Goal: Task Accomplishment & Management: Manage account settings

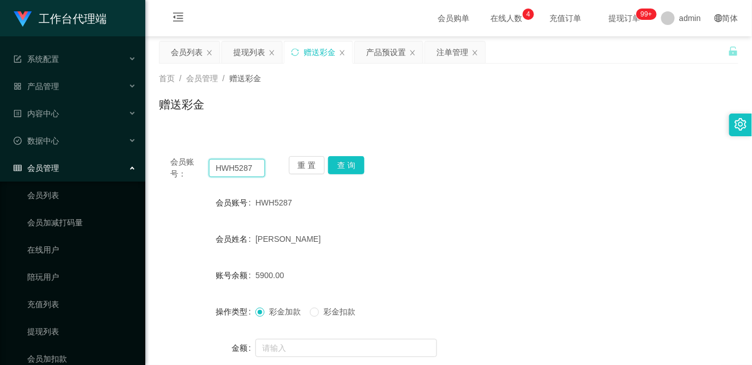
click at [223, 171] on input "HWH5287" at bounding box center [237, 168] width 56 height 18
paste input "Masht"
type input "Masht"
click at [349, 166] on button "查 询" at bounding box center [346, 165] width 36 height 18
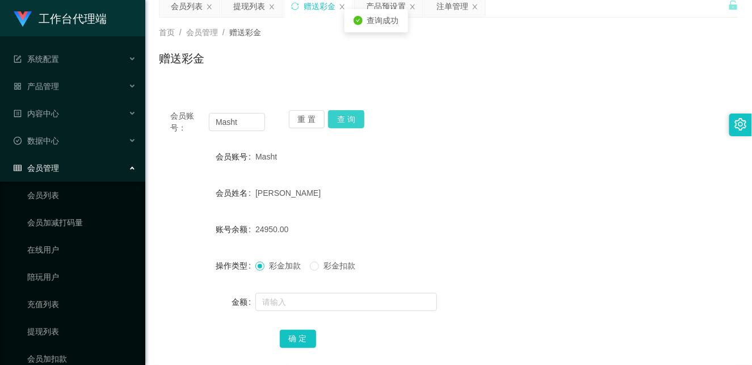
scroll to position [108, 0]
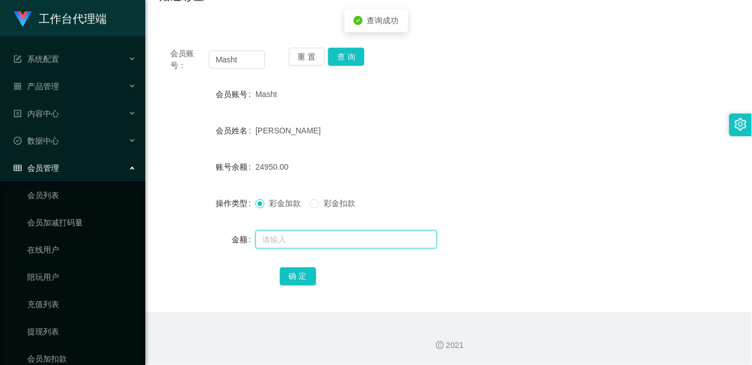
click at [267, 241] on input "text" at bounding box center [347, 240] width 182 height 18
click at [294, 244] on input "text" at bounding box center [347, 240] width 182 height 18
type input "28000"
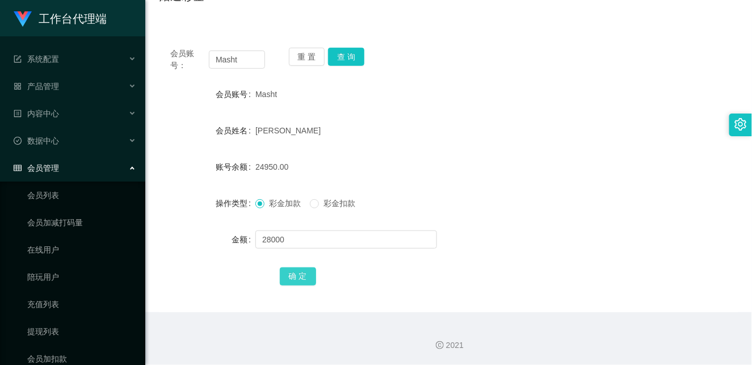
click at [302, 274] on button "确 定" at bounding box center [298, 276] width 36 height 18
click at [494, 180] on form "会员账号 Masht 会员姓名 [PERSON_NAME] 账号余额 52950.00 操作类型 彩金加款 彩金扣款 金额 确 定" at bounding box center [449, 185] width 580 height 204
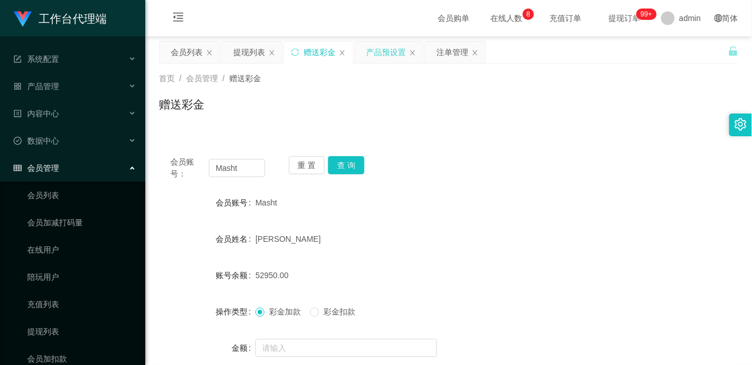
click at [402, 47] on div "产品预设置" at bounding box center [386, 52] width 40 height 22
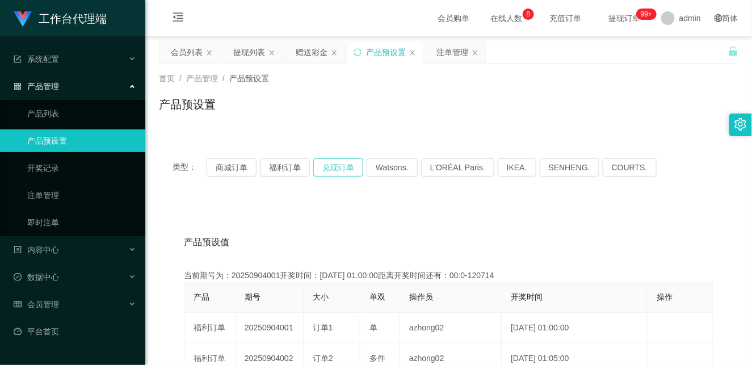
click at [335, 161] on button "兑现订单" at bounding box center [338, 167] width 50 height 18
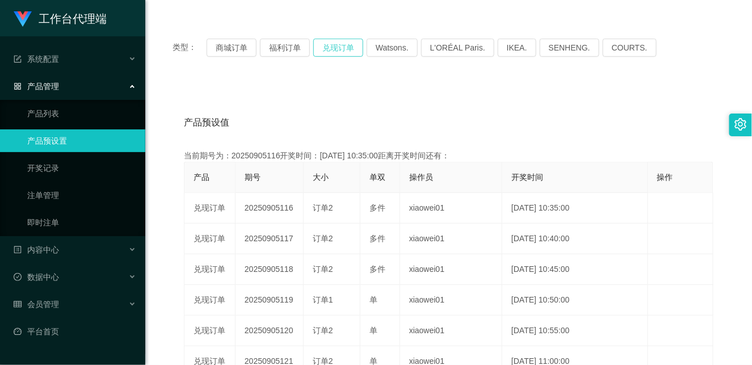
scroll to position [126, 0]
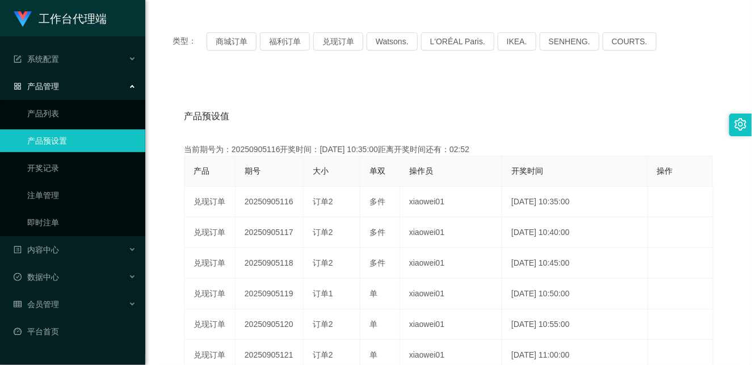
click at [411, 77] on div "产品预设值 添加期号 当前期号为：20250905116开奖时间：[DATE] 10:35:00距离开奖时间还有：02:52 产品 期号 大小 单双 操作员 …" at bounding box center [449, 310] width 580 height 468
click at [348, 43] on button "兑现订单" at bounding box center [338, 41] width 50 height 18
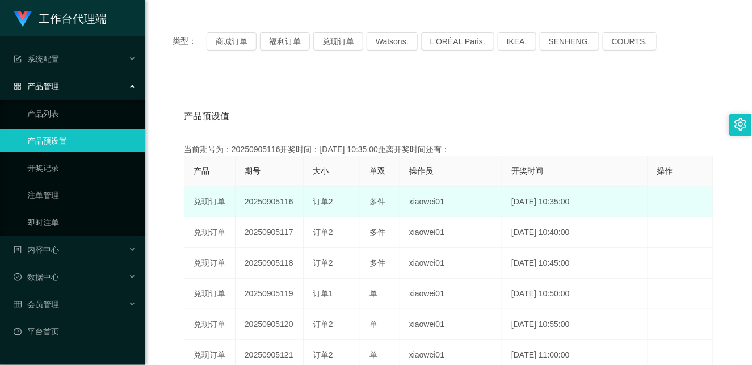
click at [314, 214] on td "订单2" at bounding box center [332, 202] width 57 height 31
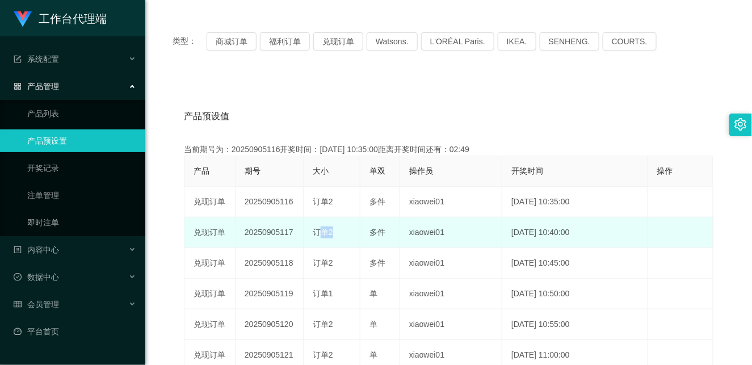
drag, startPoint x: 312, startPoint y: 229, endPoint x: 378, endPoint y: 224, distance: 66.1
click at [367, 225] on tr "兑现订单 20250905117 订单2 多件 xiaowei01 [DATE] 10:40:00 编 辑 限制投注" at bounding box center [449, 233] width 529 height 31
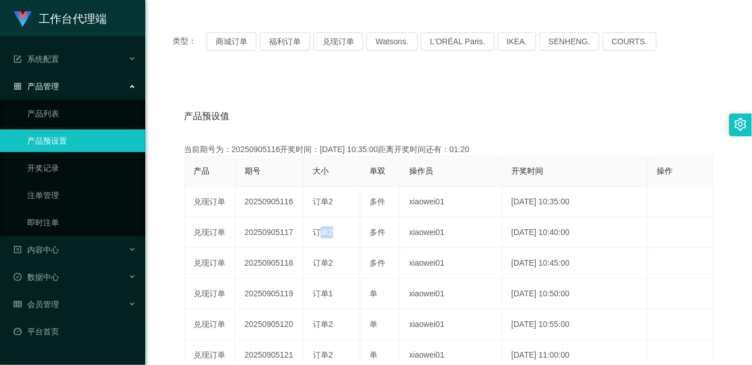
scroll to position [0, 0]
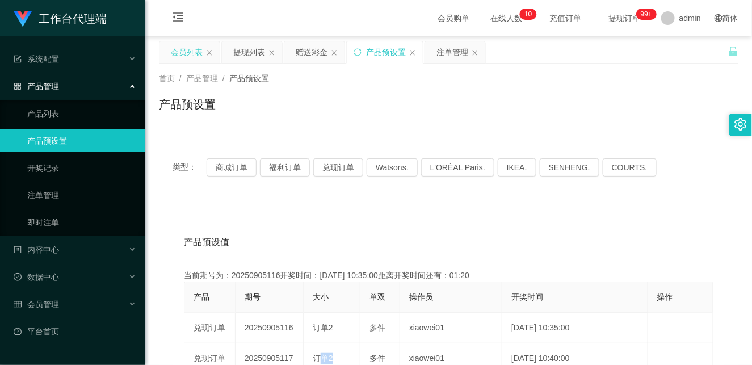
click at [189, 45] on div "会员列表" at bounding box center [187, 52] width 32 height 22
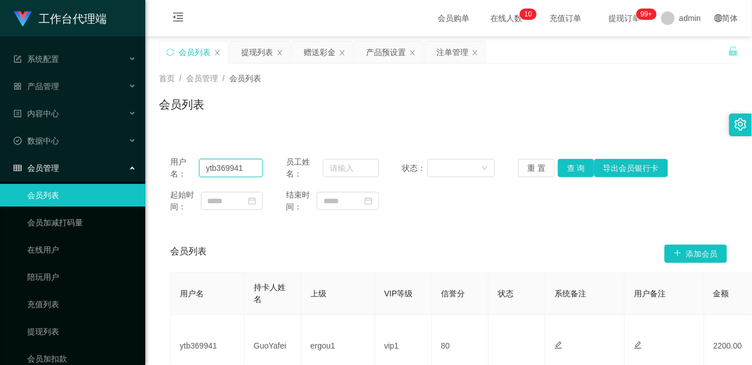
click at [227, 167] on input "ytb369941" at bounding box center [231, 168] width 64 height 18
paste input "Masht"
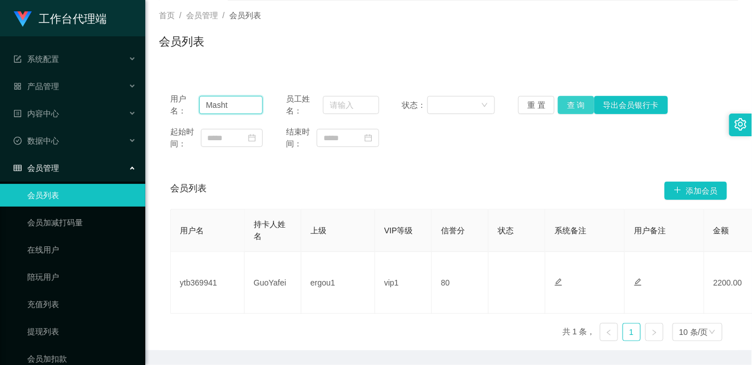
type input "Masht"
click at [575, 100] on button "查 询" at bounding box center [576, 105] width 36 height 18
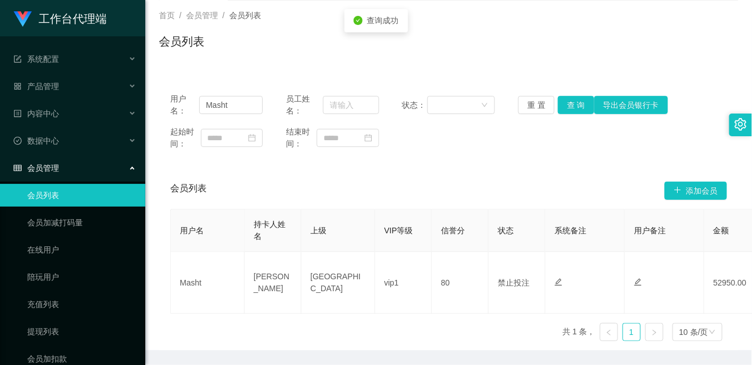
click at [552, 41] on div "会员列表" at bounding box center [449, 46] width 580 height 26
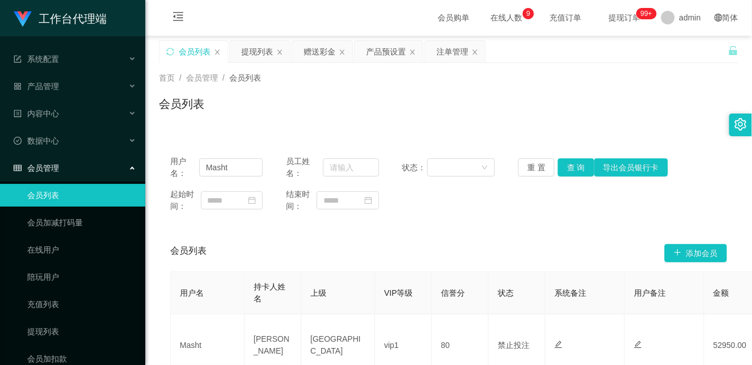
scroll to position [0, 0]
click at [223, 166] on input "Masht" at bounding box center [231, 168] width 64 height 18
click at [574, 169] on button "查 询" at bounding box center [576, 168] width 36 height 18
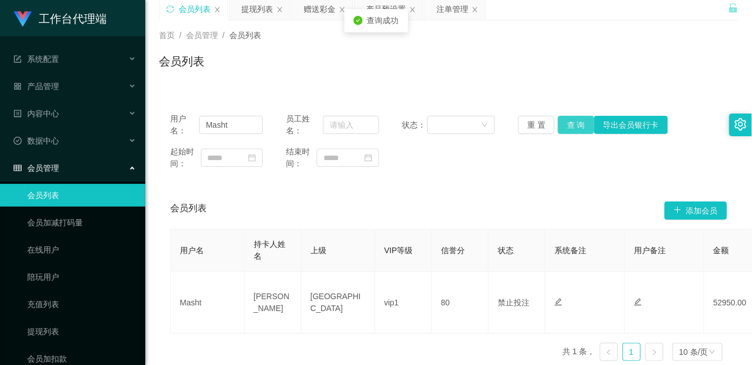
scroll to position [101, 0]
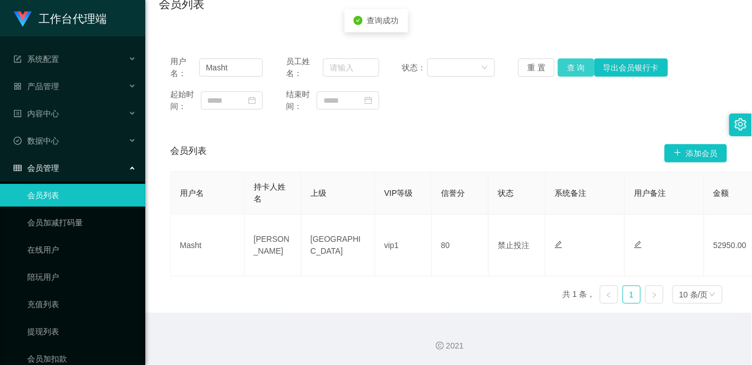
click at [571, 65] on button "查 询" at bounding box center [576, 67] width 36 height 18
click at [541, 110] on div "起始时间： 结束时间：" at bounding box center [448, 101] width 557 height 24
click at [572, 66] on button "查 询" at bounding box center [576, 67] width 36 height 18
click at [538, 99] on div "起始时间： 结束时间：" at bounding box center [448, 101] width 557 height 24
click at [567, 65] on button "查 询" at bounding box center [576, 67] width 36 height 18
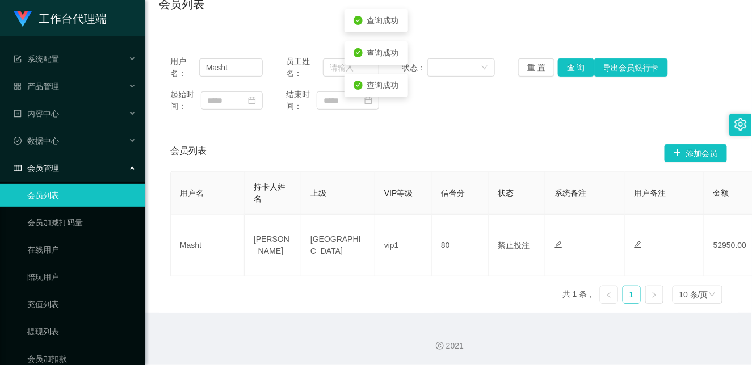
click at [537, 105] on div "起始时间： 结束时间：" at bounding box center [448, 101] width 557 height 24
click at [566, 66] on button "查 询" at bounding box center [576, 67] width 36 height 18
click at [515, 117] on div "用户名： Masht 员工姓名： 状态： 重 置 查 询 导出会员银行卡 起始时间： 结束时间：" at bounding box center [449, 84] width 580 height 80
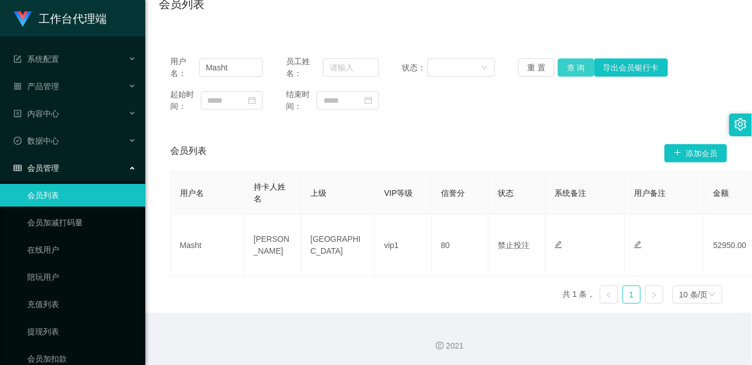
click at [576, 64] on button "查 询" at bounding box center [576, 67] width 36 height 18
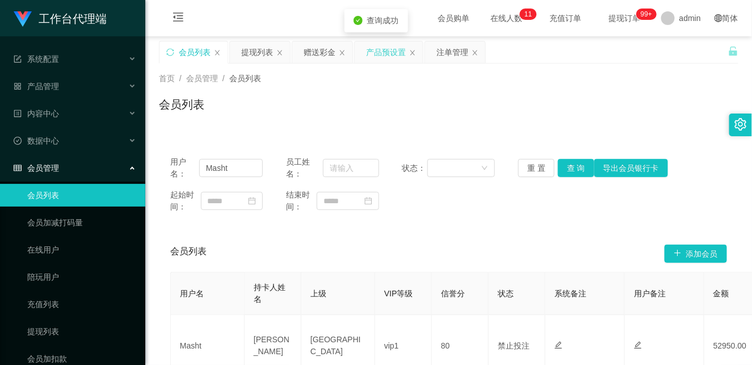
click at [389, 57] on div "产品预设置" at bounding box center [386, 52] width 40 height 22
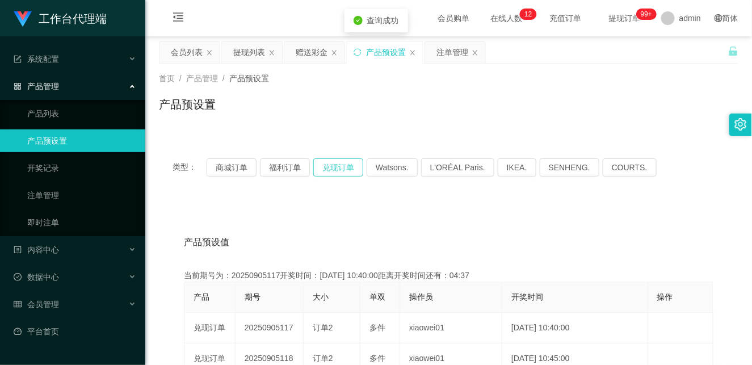
click at [336, 174] on button "兑现订单" at bounding box center [338, 167] width 50 height 18
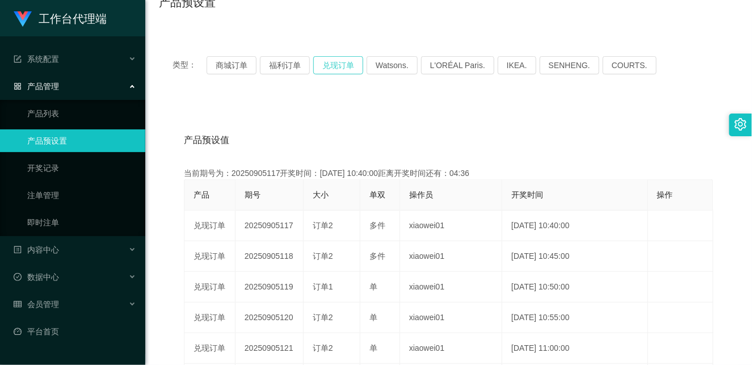
scroll to position [63, 0]
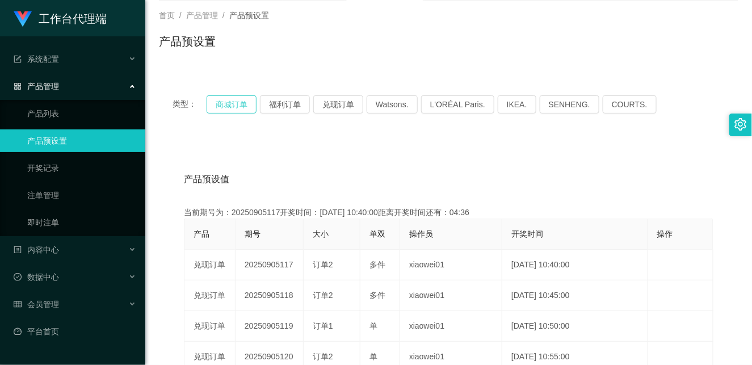
click at [233, 104] on button "商城订单" at bounding box center [232, 104] width 50 height 18
click at [282, 106] on button "福利订单" at bounding box center [285, 104] width 50 height 18
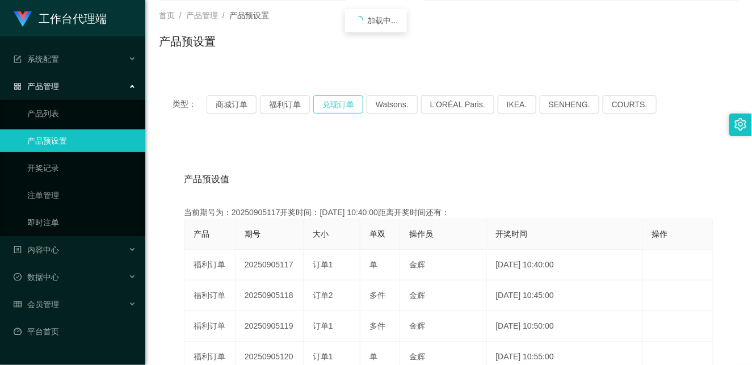
click at [337, 106] on button "兑现订单" at bounding box center [338, 104] width 50 height 18
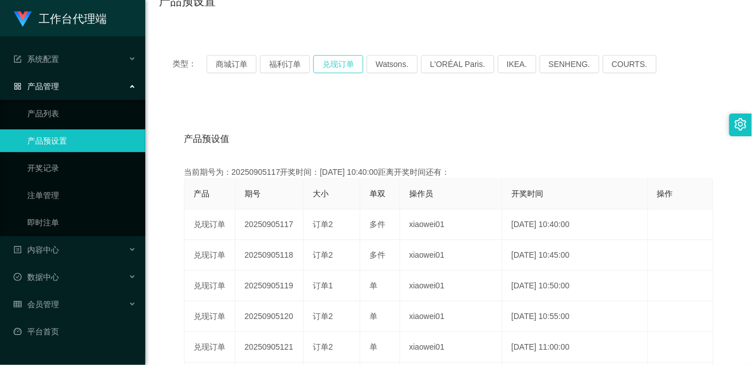
scroll to position [126, 0]
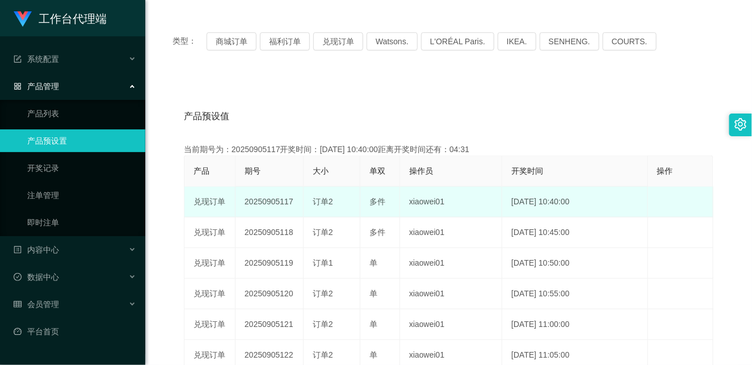
drag, startPoint x: 241, startPoint y: 200, endPoint x: 393, endPoint y: 203, distance: 152.2
click at [393, 203] on tr "兑现订单 20250905117 订单2 多件 xiaowei01 [DATE] 10:40:00 编 辑 限制投注" at bounding box center [449, 202] width 529 height 31
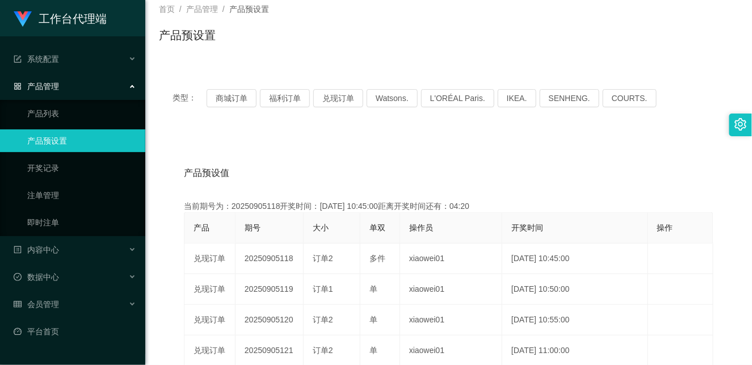
scroll to position [0, 0]
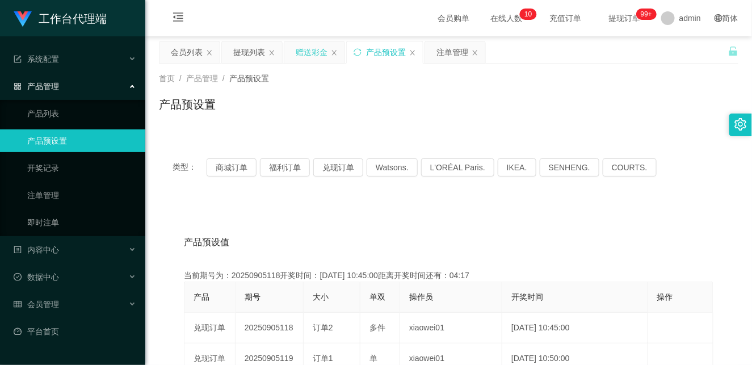
click at [304, 47] on div "赠送彩金" at bounding box center [312, 52] width 32 height 22
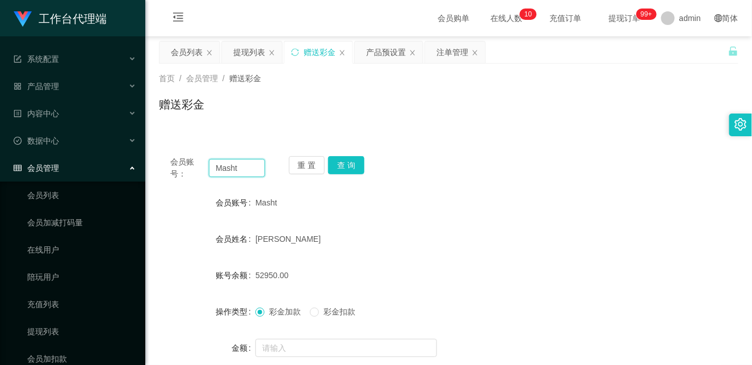
click at [220, 172] on input "Masht" at bounding box center [237, 168] width 56 height 18
click at [460, 115] on div "赠送彩金" at bounding box center [449, 109] width 580 height 26
click at [455, 53] on div "注单管理" at bounding box center [453, 52] width 32 height 22
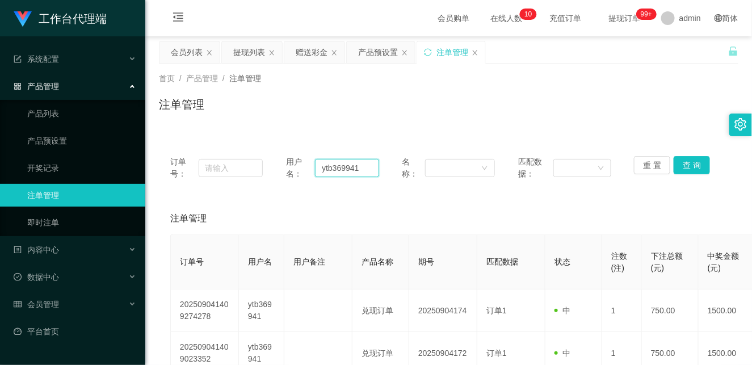
click at [336, 173] on input "ytb369941" at bounding box center [347, 168] width 64 height 18
paste input "Masht"
type input "Masht"
click at [689, 164] on button "查 询" at bounding box center [692, 165] width 36 height 18
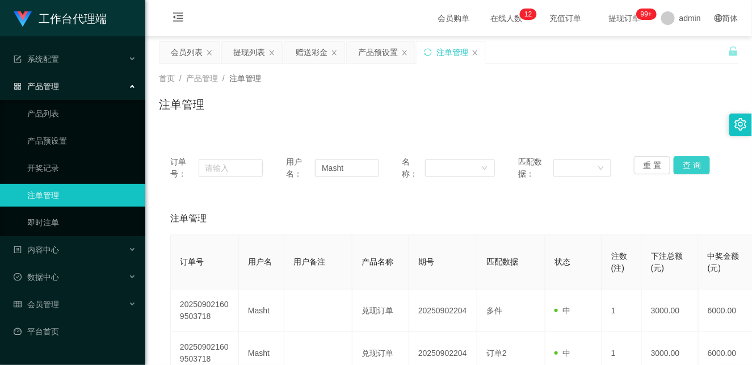
click at [683, 165] on button "查 询" at bounding box center [692, 165] width 36 height 18
click at [182, 54] on div "会员列表" at bounding box center [187, 52] width 32 height 22
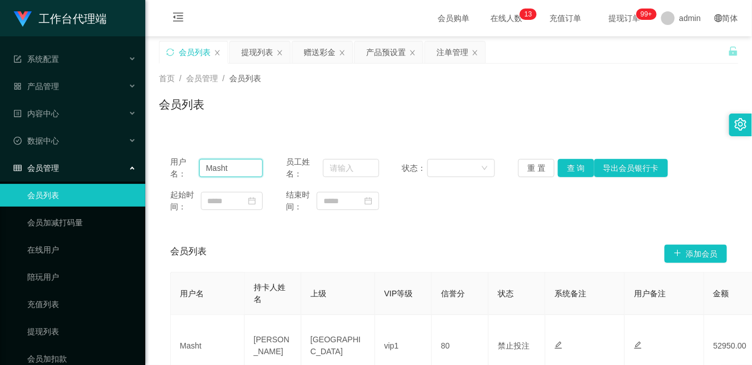
click at [229, 172] on input "Masht" at bounding box center [231, 168] width 64 height 18
click at [228, 174] on input "Masht" at bounding box center [231, 168] width 64 height 18
drag, startPoint x: 216, startPoint y: 169, endPoint x: 169, endPoint y: 167, distance: 46.6
click at [170, 167] on div "用户名： Masht" at bounding box center [216, 168] width 93 height 24
click at [570, 168] on button "查 询" at bounding box center [576, 168] width 36 height 18
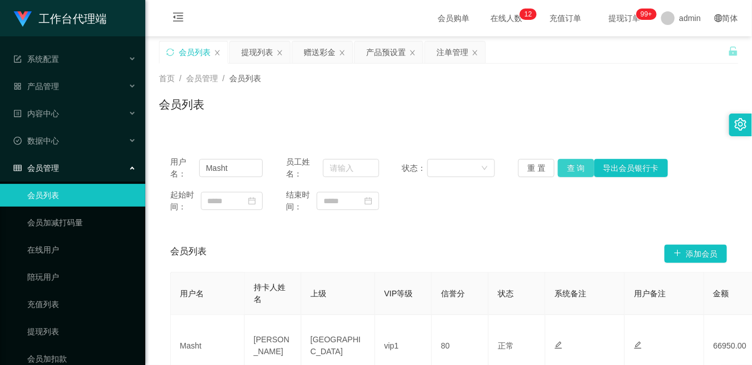
click at [571, 168] on button "查 询" at bounding box center [576, 168] width 36 height 18
drag, startPoint x: 236, startPoint y: 167, endPoint x: 167, endPoint y: 166, distance: 69.3
click at [167, 166] on div "用户名： Masht 员工姓名： 状态： 重 置 查 询 导出会员银行卡 起始时间： 结束时间：" at bounding box center [449, 185] width 580 height 80
drag, startPoint x: 453, startPoint y: 51, endPoint x: 471, endPoint y: 69, distance: 25.7
click at [453, 51] on div "注单管理" at bounding box center [453, 52] width 32 height 22
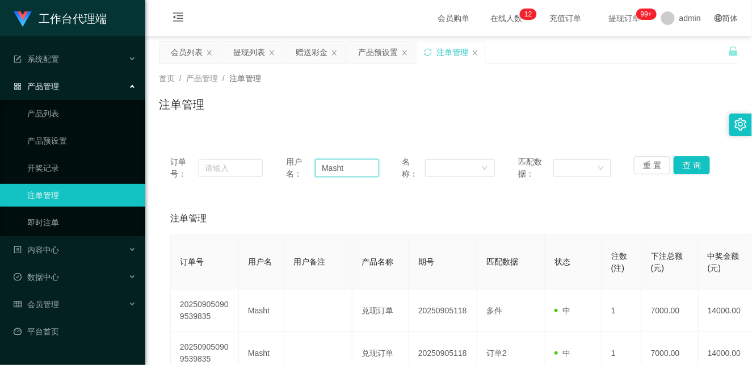
drag, startPoint x: 353, startPoint y: 169, endPoint x: 267, endPoint y: 165, distance: 85.8
click at [267, 165] on div "订单号： 用户名： Masht 名称： 匹配数据： 重 置 查 询" at bounding box center [448, 168] width 557 height 24
click at [685, 165] on button "查 询" at bounding box center [692, 165] width 36 height 18
click at [315, 47] on div "赠送彩金" at bounding box center [312, 52] width 32 height 22
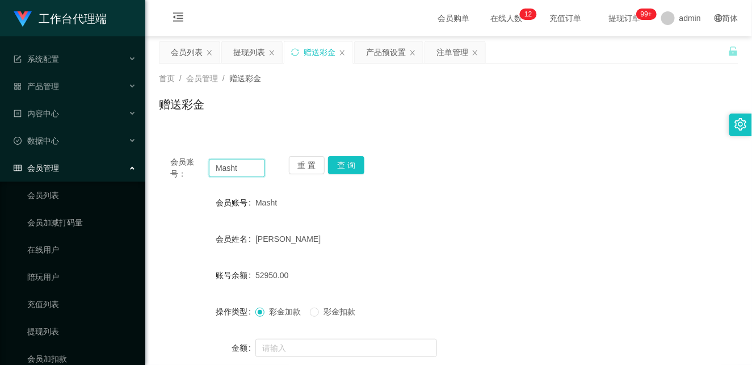
drag, startPoint x: 235, startPoint y: 169, endPoint x: 169, endPoint y: 162, distance: 65.7
click at [170, 162] on div "会员账号： Masht" at bounding box center [217, 168] width 95 height 24
click at [348, 168] on button "查 询" at bounding box center [346, 165] width 36 height 18
click at [344, 161] on button "查 询" at bounding box center [346, 165] width 36 height 18
drag, startPoint x: 254, startPoint y: 168, endPoint x: 182, endPoint y: 168, distance: 71.6
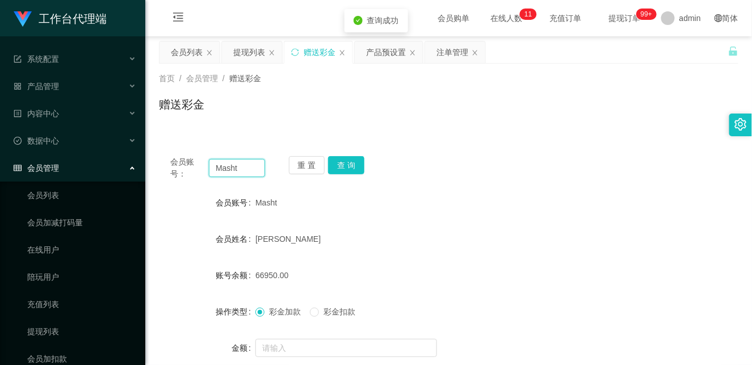
click at [182, 168] on div "会员账号： Masht" at bounding box center [217, 168] width 95 height 24
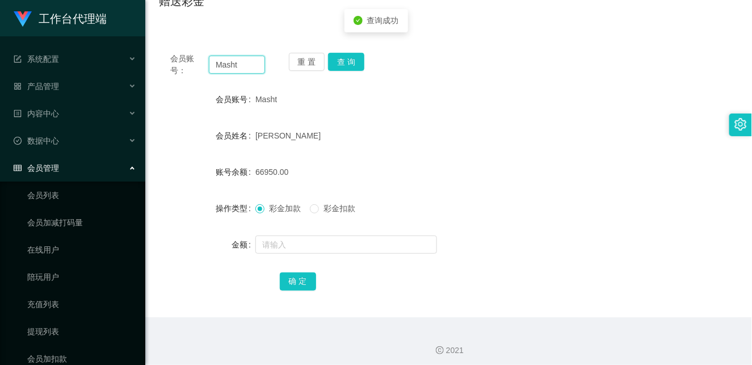
scroll to position [108, 0]
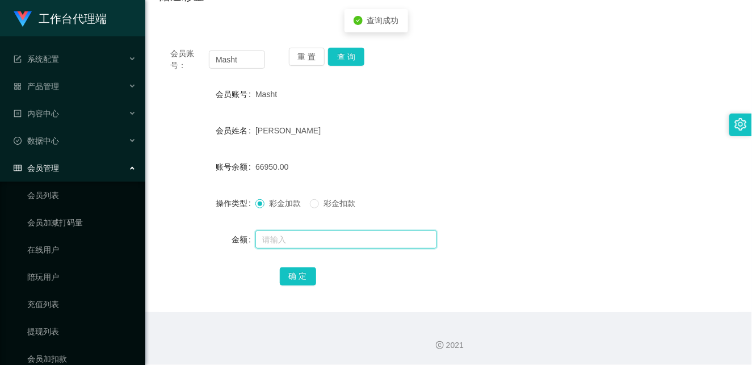
click at [294, 239] on input "text" at bounding box center [347, 240] width 182 height 18
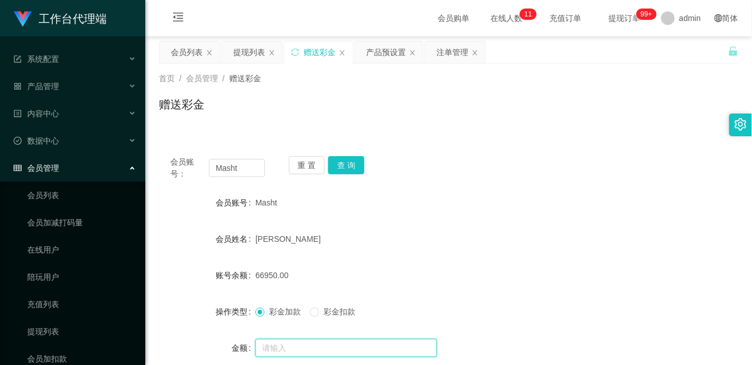
scroll to position [63, 0]
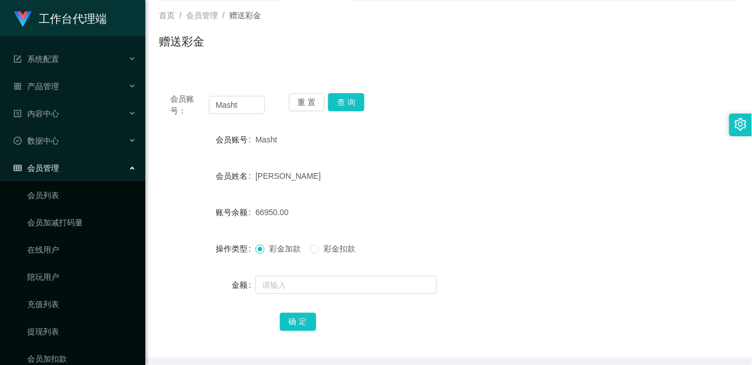
drag, startPoint x: 328, startPoint y: 243, endPoint x: 328, endPoint y: 252, distance: 8.5
click at [328, 244] on span "彩金扣款" at bounding box center [339, 248] width 41 height 9
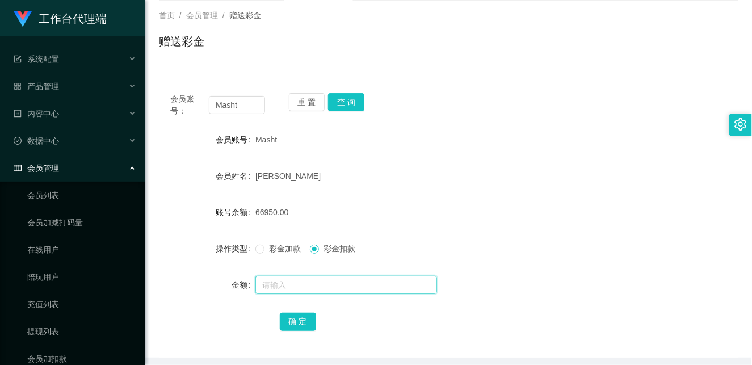
click at [309, 291] on input "text" at bounding box center [347, 285] width 182 height 18
type input "14000"
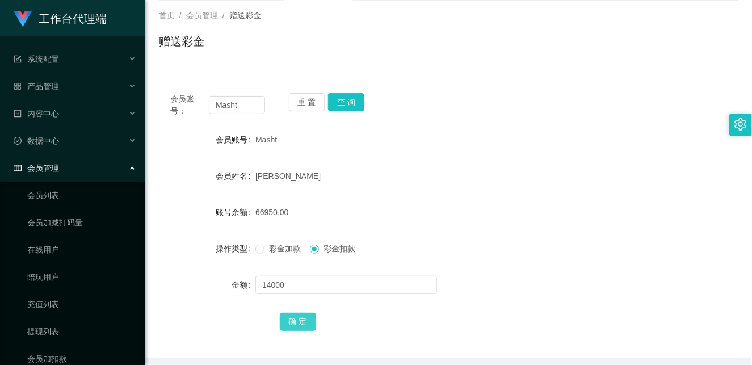
click at [300, 320] on button "确 定" at bounding box center [298, 322] width 36 height 18
click at [458, 213] on div "52950.00" at bounding box center [425, 212] width 338 height 23
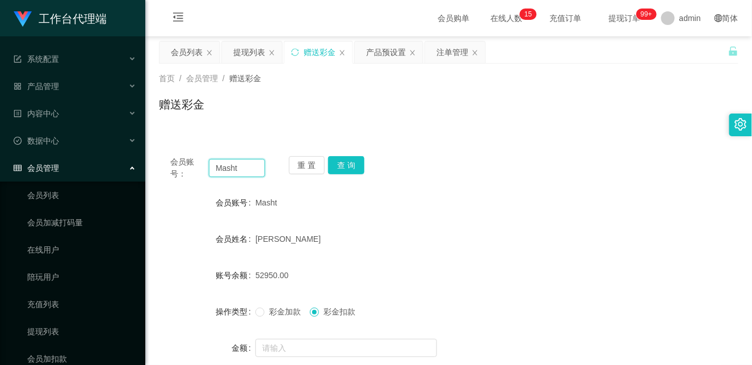
drag, startPoint x: 249, startPoint y: 167, endPoint x: 158, endPoint y: 172, distance: 91.0
click at [159, 172] on div "会员账号： Masht 重 置 查 询" at bounding box center [449, 168] width 580 height 24
paste input "WJP020821"
type input "WJP020821"
click at [342, 168] on button "查 询" at bounding box center [346, 165] width 36 height 18
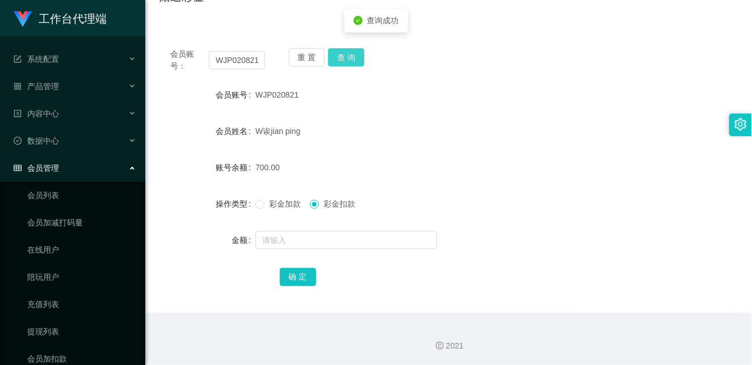
scroll to position [108, 0]
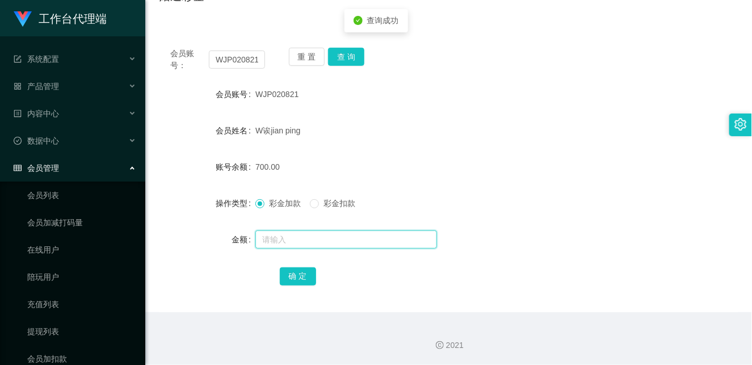
click at [282, 241] on input "text" at bounding box center [347, 240] width 182 height 18
type input "1500"
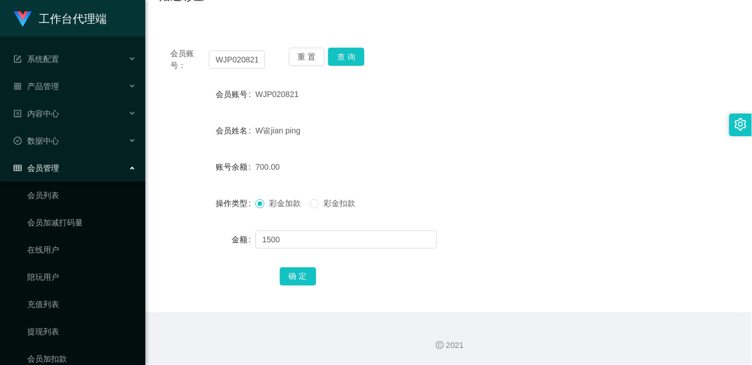
click at [294, 286] on div "确 定" at bounding box center [449, 276] width 338 height 23
click at [298, 275] on button "确 定" at bounding box center [298, 276] width 36 height 18
click at [511, 180] on form "会员账号 WJP020821 会员姓名 W诶jian ping 账号余额 2200.00 操作类型 彩金加款 彩金扣款 金额 确 定" at bounding box center [449, 185] width 580 height 204
click at [234, 58] on input "WJP020821" at bounding box center [237, 60] width 56 height 18
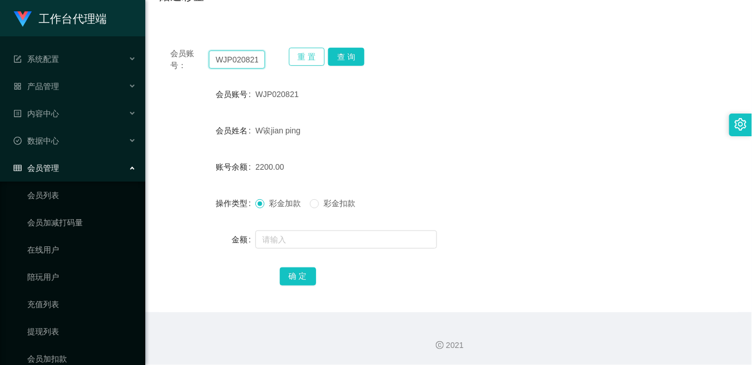
paste input "HWH5287"
type input "HWH5287"
click at [353, 51] on button "查 询" at bounding box center [346, 57] width 36 height 18
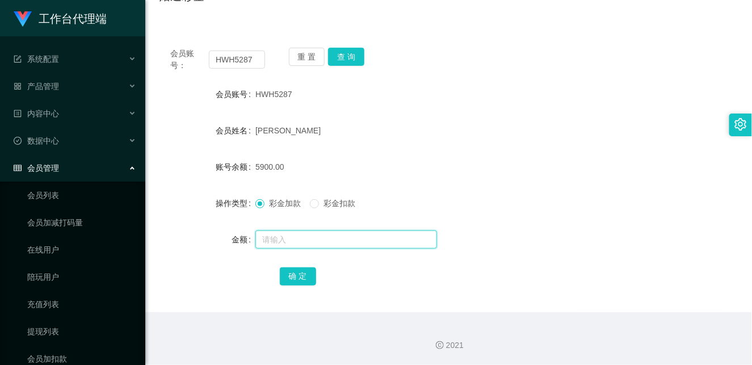
click at [308, 236] on input "text" at bounding box center [347, 240] width 182 height 18
type input "5000"
click at [501, 165] on div "5900.00" at bounding box center [425, 167] width 338 height 23
click at [417, 178] on div "5900.00" at bounding box center [425, 167] width 338 height 23
click at [290, 245] on input "5000" at bounding box center [347, 240] width 182 height 18
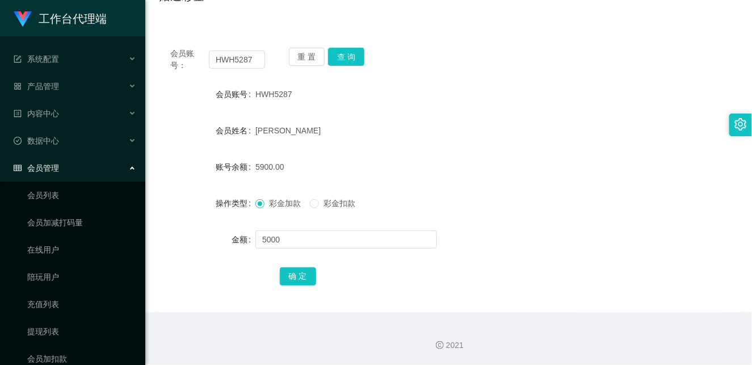
click at [263, 165] on span "5900.00" at bounding box center [270, 166] width 29 height 9
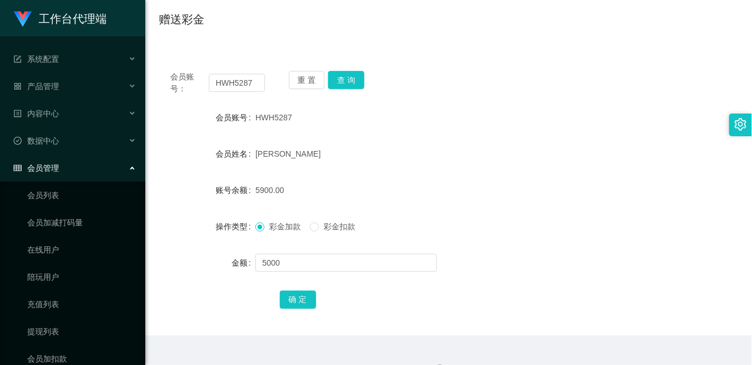
scroll to position [45, 0]
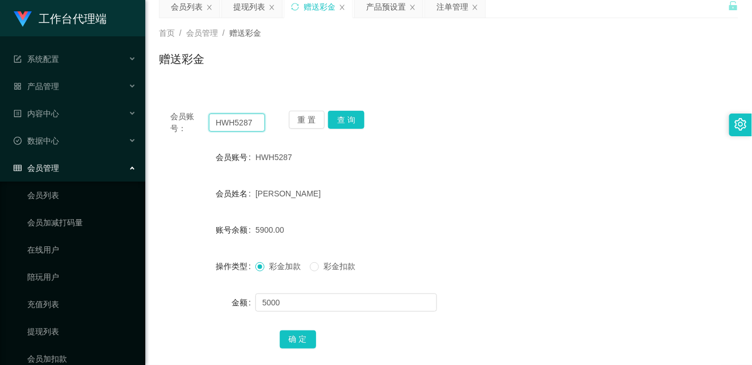
click at [241, 126] on input "HWH5287" at bounding box center [237, 123] width 56 height 18
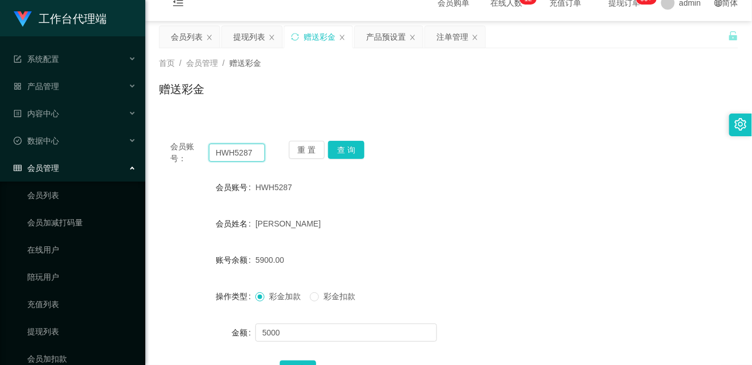
scroll to position [0, 0]
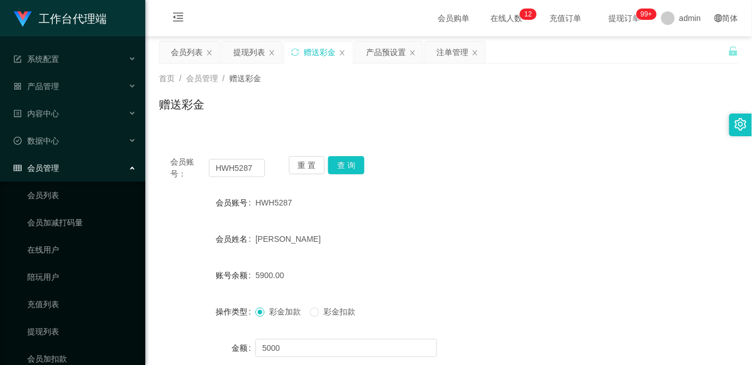
drag, startPoint x: 182, startPoint y: 55, endPoint x: 207, endPoint y: 67, distance: 27.9
click at [182, 55] on div "会员列表" at bounding box center [187, 52] width 32 height 22
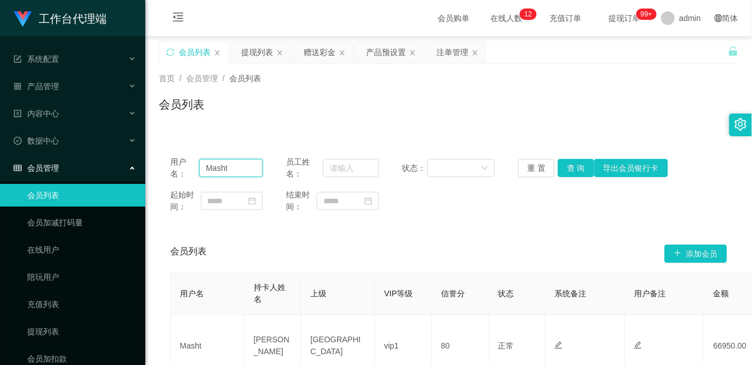
drag, startPoint x: 241, startPoint y: 170, endPoint x: 166, endPoint y: 160, distance: 75.7
click at [166, 160] on div "用户名： Masht 员工姓名： 状态： 重 置 查 询 导出会员银行卡 起始时间： 结束时间：" at bounding box center [449, 185] width 580 height 80
paste input "HWH5287"
type input "HWH5287"
click at [579, 169] on button "查 询" at bounding box center [576, 168] width 36 height 18
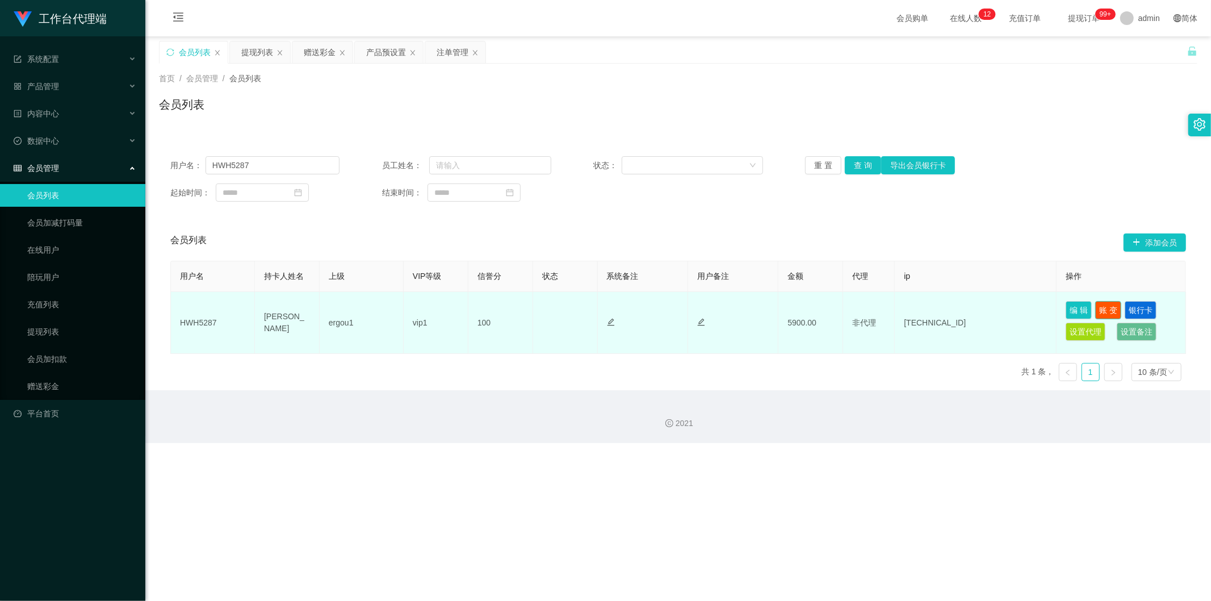
click at [752, 308] on button "账 变" at bounding box center [1108, 310] width 26 height 18
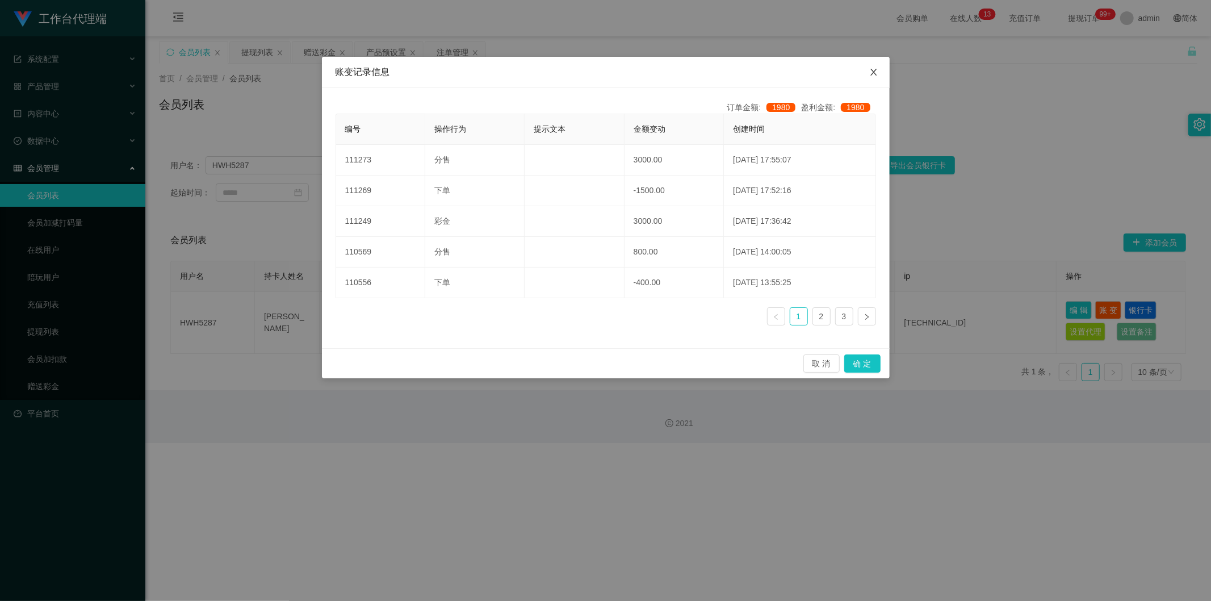
click at [752, 75] on icon "图标: close" at bounding box center [874, 72] width 6 height 7
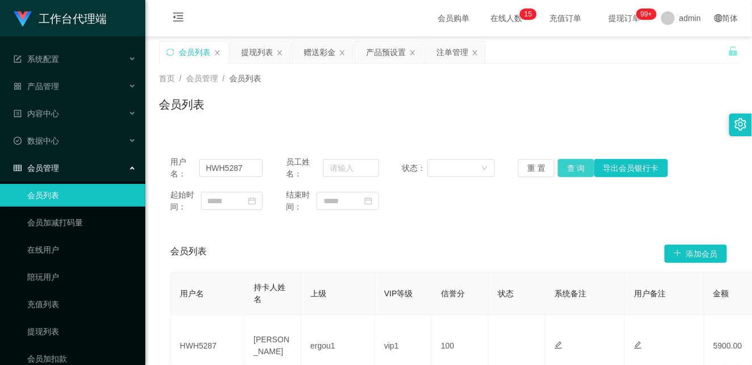
click at [576, 170] on button "查 询" at bounding box center [576, 168] width 36 height 18
click at [313, 53] on div "赠送彩金" at bounding box center [320, 52] width 32 height 22
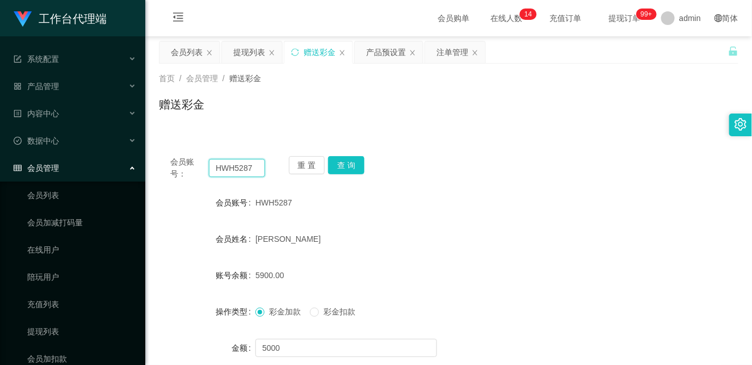
click at [235, 167] on input "HWH5287" at bounding box center [237, 168] width 56 height 18
drag, startPoint x: 235, startPoint y: 167, endPoint x: 241, endPoint y: 168, distance: 6.3
click at [235, 167] on input "HWH5287" at bounding box center [237, 168] width 56 height 18
click at [345, 160] on button "查 询" at bounding box center [346, 165] width 36 height 18
click at [409, 211] on div "HWH5287" at bounding box center [425, 202] width 338 height 23
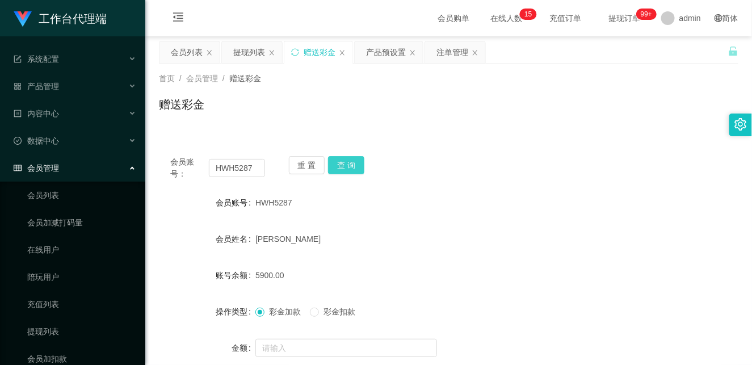
click at [350, 165] on button "查 询" at bounding box center [346, 165] width 36 height 18
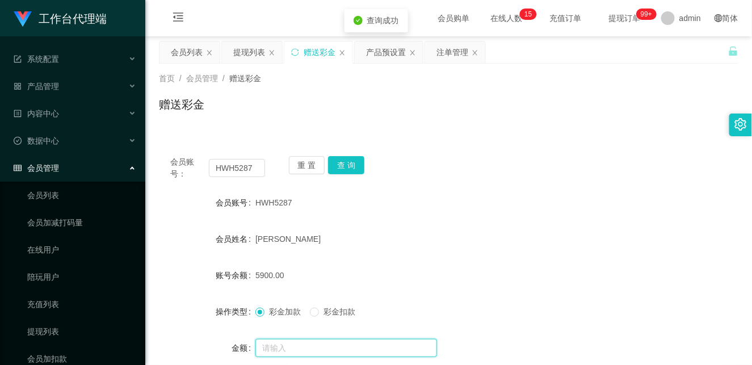
click at [290, 347] on input "text" at bounding box center [347, 348] width 182 height 18
click at [310, 344] on input "text" at bounding box center [347, 348] width 182 height 18
click at [295, 352] on input "text" at bounding box center [347, 348] width 182 height 18
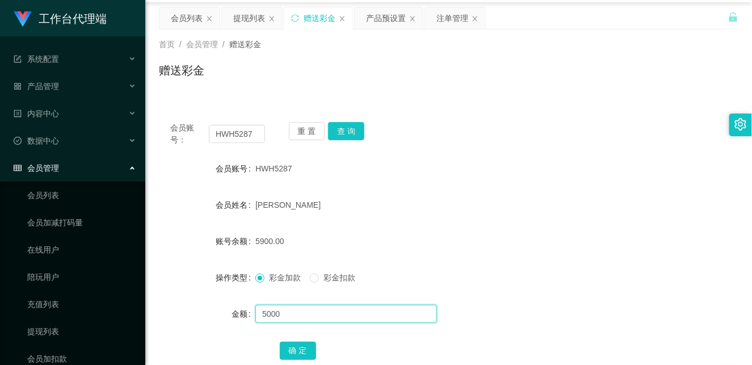
scroll to position [108, 0]
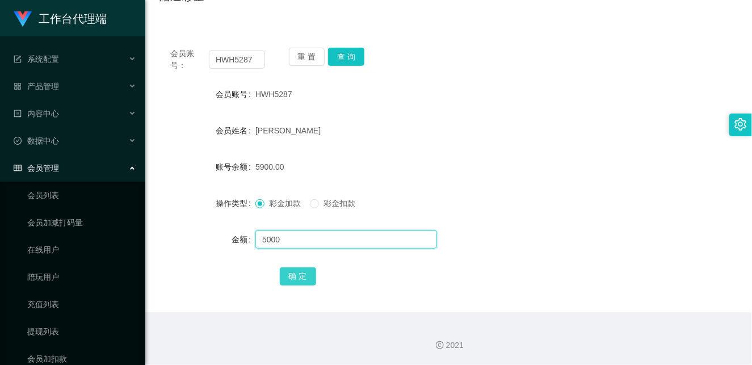
type input "5000"
click at [296, 282] on button "确 定" at bounding box center [298, 276] width 36 height 18
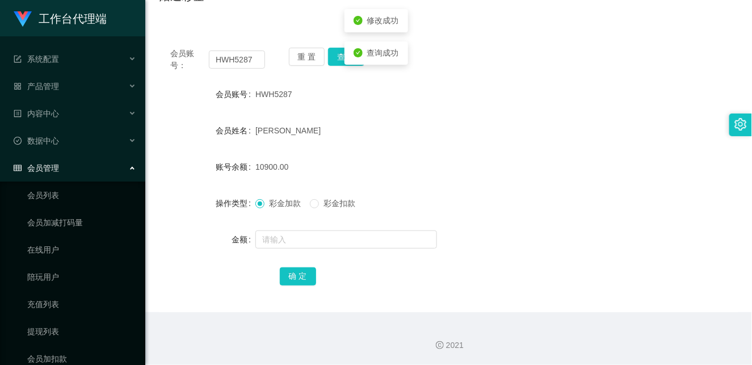
click at [517, 226] on form "会员账号 HWH5287 会员姓名 [PERSON_NAME] 账号余额 10900.00 操作类型 彩金加款 彩金扣款 金额 确 定" at bounding box center [449, 185] width 580 height 204
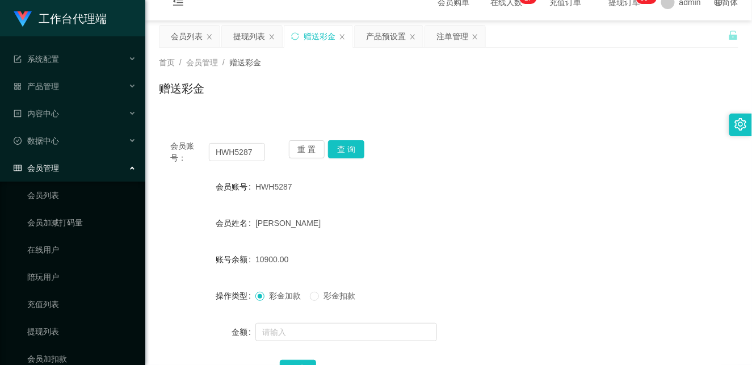
scroll to position [0, 0]
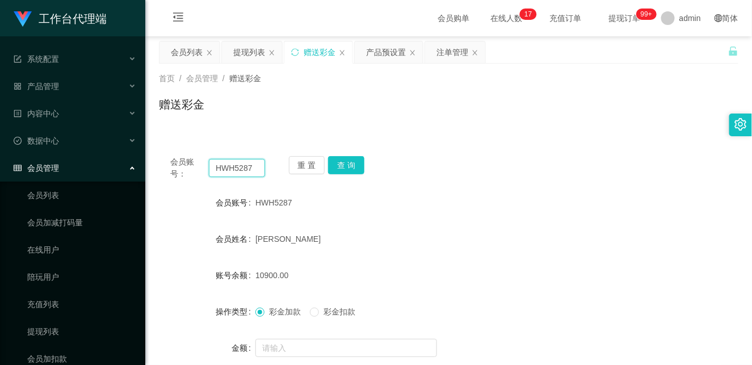
click at [245, 170] on input "HWH5287" at bounding box center [237, 168] width 56 height 18
click at [353, 160] on button "查 询" at bounding box center [346, 165] width 36 height 18
